Goal: Task Accomplishment & Management: Manage account settings

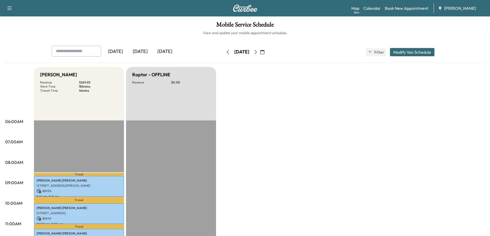
drag, startPoint x: 270, startPoint y: 52, endPoint x: 270, endPoint y: 55, distance: 2.8
click at [258, 52] on icon "button" at bounding box center [255, 52] width 4 height 4
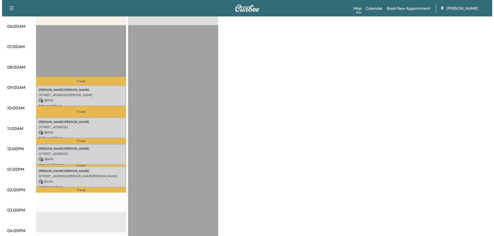
scroll to position [103, 0]
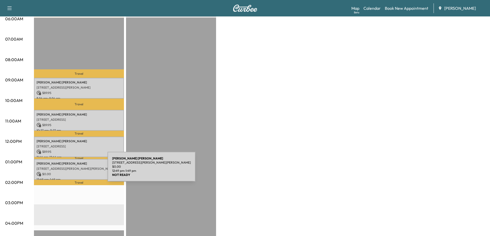
click at [68, 168] on p "[STREET_ADDRESS][PERSON_NAME][PERSON_NAME]" at bounding box center [79, 169] width 85 height 4
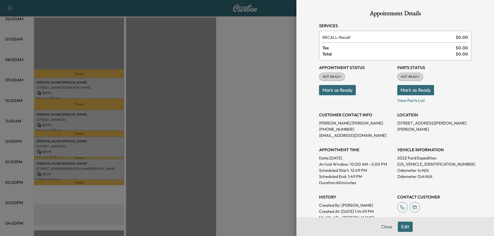
click at [346, 90] on button "Mark as Ready" at bounding box center [337, 90] width 37 height 10
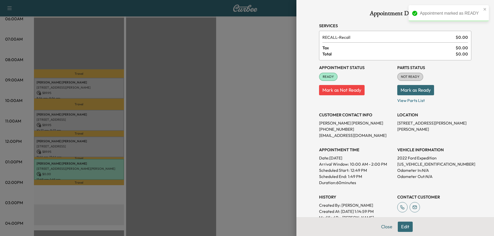
click at [407, 164] on p "[US_VEHICLE_IDENTIFICATION_NUMBER]" at bounding box center [434, 164] width 74 height 6
copy p "[US_VEHICLE_IDENTIFICATION_NUMBER]"
click at [72, 158] on div at bounding box center [247, 118] width 494 height 236
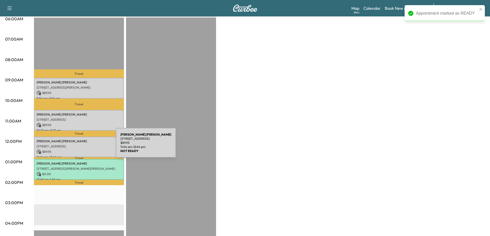
click at [77, 146] on p "[STREET_ADDRESS]" at bounding box center [79, 146] width 85 height 4
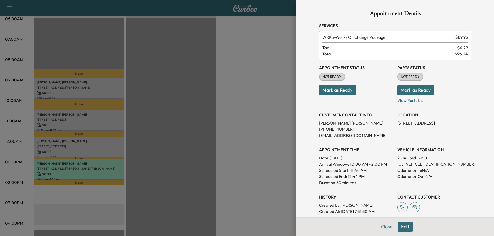
click at [336, 88] on button "Mark as Ready" at bounding box center [337, 90] width 37 height 10
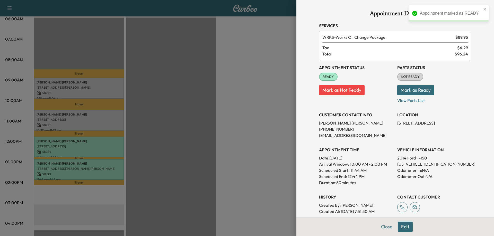
click at [406, 165] on p "[US_VEHICLE_IDENTIFICATION_NUMBER]" at bounding box center [434, 164] width 74 height 6
copy p "[US_VEHICLE_IDENTIFICATION_NUMBER]"
click at [92, 121] on div at bounding box center [247, 118] width 494 height 236
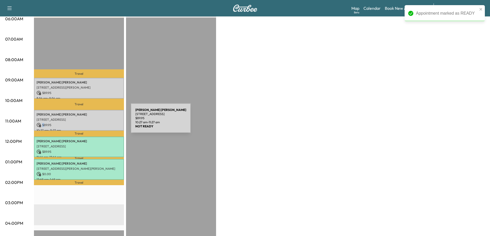
click at [92, 121] on div "[PERSON_NAME] [STREET_ADDRESS][PERSON_NAME] $ 89.95 10:27 am - 11:27 am" at bounding box center [79, 120] width 90 height 21
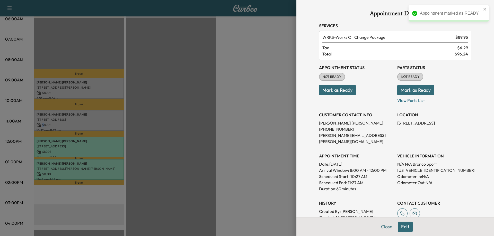
click at [415, 92] on button "Mark as Ready" at bounding box center [415, 90] width 37 height 10
click at [415, 167] on p "[US_VEHICLE_IDENTIFICATION_NUMBER]" at bounding box center [434, 170] width 74 height 6
copy p "[US_VEHICLE_IDENTIFICATION_NUMBER]"
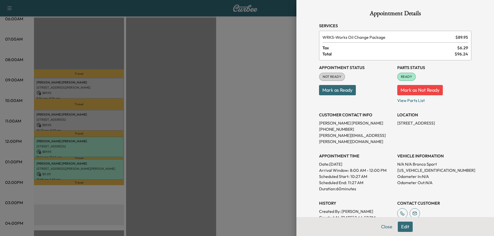
click at [111, 116] on div at bounding box center [247, 118] width 494 height 236
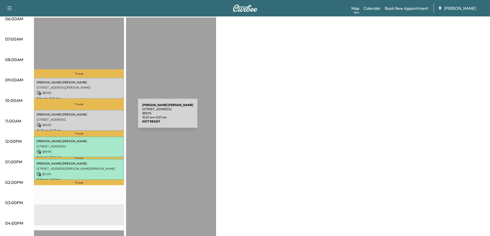
click at [99, 118] on p "[STREET_ADDRESS]" at bounding box center [79, 120] width 85 height 4
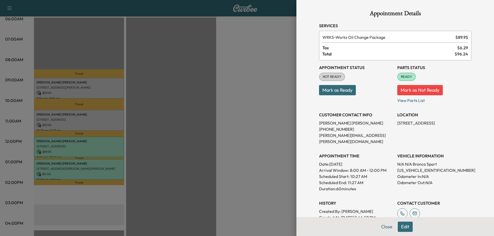
click at [344, 89] on button "Mark as Ready" at bounding box center [337, 90] width 37 height 10
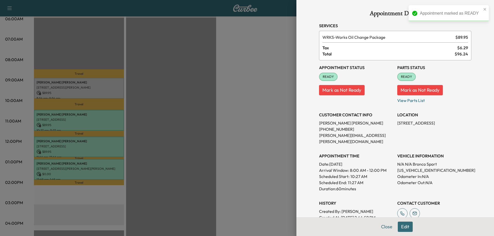
click at [427, 89] on button "Mark as Not Ready" at bounding box center [420, 90] width 46 height 10
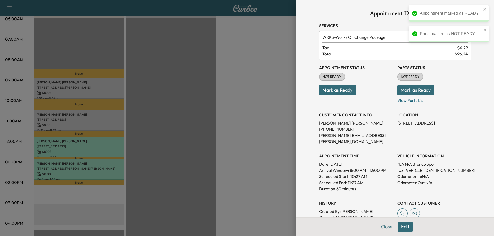
click at [344, 89] on button "Mark as Ready" at bounding box center [337, 90] width 37 height 10
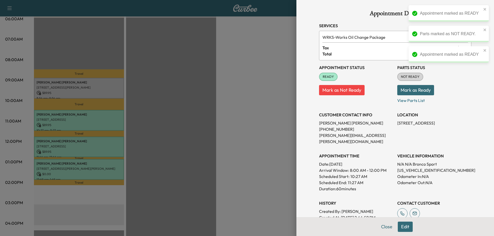
click at [85, 88] on div at bounding box center [247, 118] width 494 height 236
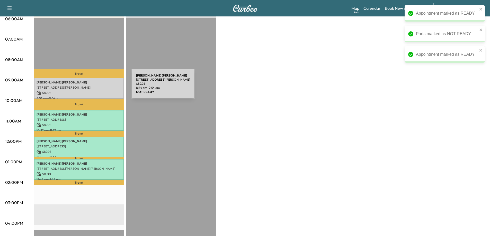
click at [93, 87] on p "[STREET_ADDRESS][PERSON_NAME]" at bounding box center [79, 88] width 85 height 4
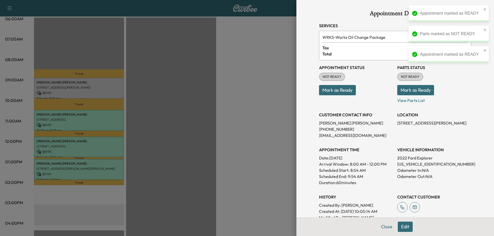
click at [338, 87] on button "Mark as Ready" at bounding box center [337, 90] width 37 height 10
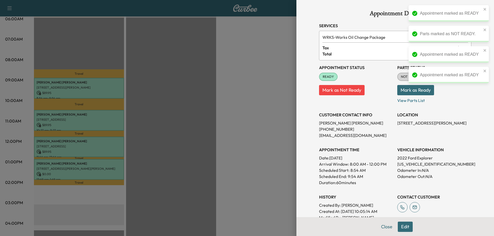
click at [425, 166] on p "[US_VEHICLE_IDENTIFICATION_NUMBER]" at bounding box center [434, 164] width 74 height 6
copy p "[US_VEHICLE_IDENTIFICATION_NUMBER]"
